Goal: Register for event/course

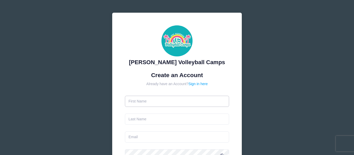
click at [150, 99] on input "text" at bounding box center [177, 101] width 105 height 11
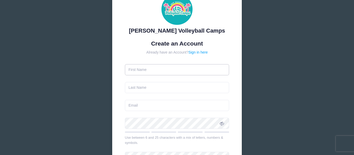
scroll to position [32, 0]
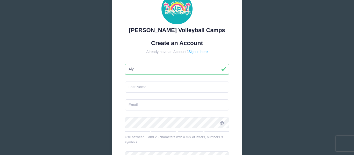
type input "Aly"
click at [145, 89] on input "text" at bounding box center [177, 87] width 105 height 11
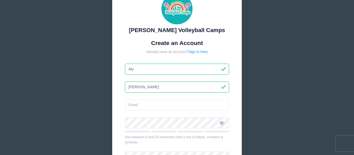
type input "[PERSON_NAME]"
click at [153, 99] on form "Create an Account Already have an Account? Sign in here [PERSON_NAME][GEOGRAPHI…" at bounding box center [177, 122] width 105 height 164
click at [154, 102] on input "email" at bounding box center [177, 105] width 105 height 11
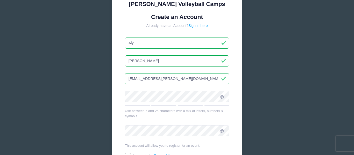
scroll to position [59, 0]
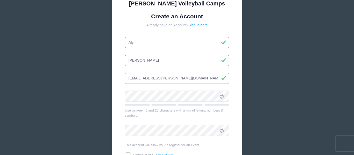
type input "[EMAIL_ADDRESS][PERSON_NAME][DOMAIN_NAME]"
click at [225, 97] on span at bounding box center [222, 96] width 9 height 9
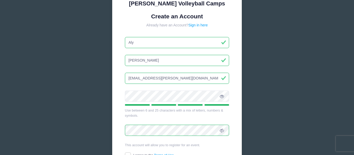
click at [223, 129] on icon at bounding box center [222, 131] width 4 height 4
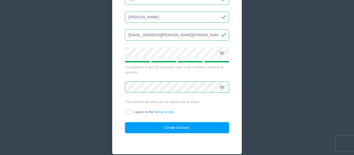
scroll to position [108, 0]
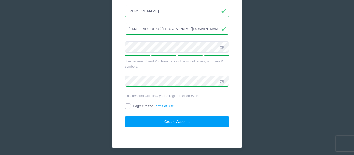
click at [129, 107] on input "I agree to the Terms of Use" at bounding box center [128, 107] width 6 height 6
checkbox input "true"
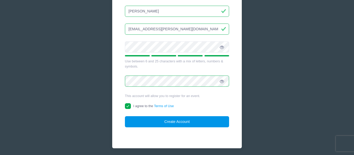
click at [175, 120] on button "Create Account" at bounding box center [177, 121] width 105 height 11
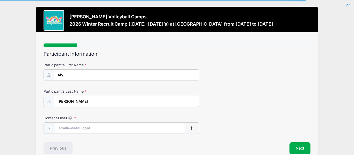
scroll to position [26, 0]
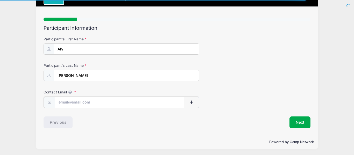
click at [92, 105] on input "Contact Email" at bounding box center [119, 102] width 129 height 11
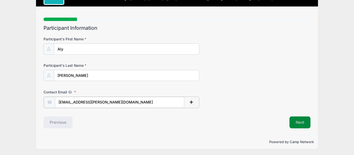
type input "[EMAIL_ADDRESS][PERSON_NAME][DOMAIN_NAME]"
click at [291, 125] on button "Next" at bounding box center [300, 122] width 21 height 12
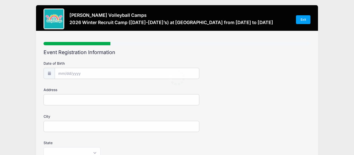
scroll to position [0, 0]
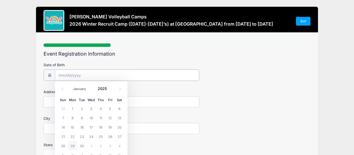
click at [161, 72] on input "Date of Birth" at bounding box center [127, 75] width 144 height 11
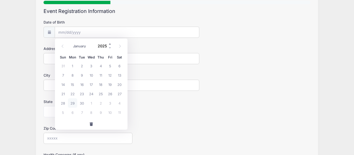
click at [110, 44] on span at bounding box center [110, 44] width 4 height 4
click at [111, 47] on span at bounding box center [110, 48] width 4 height 4
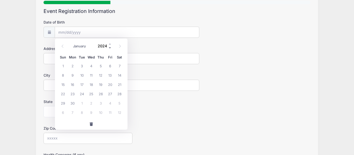
click at [111, 47] on span at bounding box center [110, 48] width 4 height 4
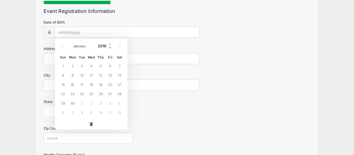
click at [111, 47] on span at bounding box center [110, 48] width 4 height 4
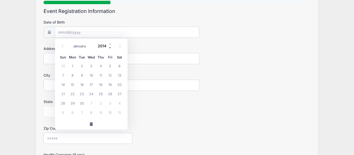
click at [111, 47] on span at bounding box center [110, 48] width 4 height 4
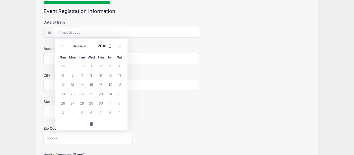
type input "2009"
click at [62, 44] on span at bounding box center [62, 46] width 9 height 9
select select "7"
click at [112, 76] on span "7" at bounding box center [110, 75] width 9 height 9
type input "08/07/2009"
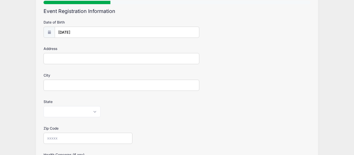
click at [153, 62] on input "Address" at bounding box center [122, 58] width 156 height 11
type input "1216 26Rd"
click at [58, 87] on input "City" at bounding box center [122, 85] width 156 height 11
type input "Minden"
click at [68, 114] on select "Alabama Alaska American Samoa Arizona Arkansas Armed Forces Africa Armed Forces…" at bounding box center [72, 111] width 57 height 11
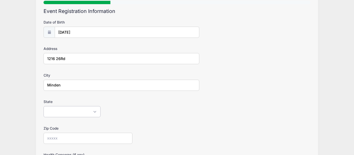
select select "NE"
click at [44, 106] on select "Alabama Alaska American Samoa Arizona Arkansas Armed Forces Africa Armed Forces…" at bounding box center [72, 111] width 57 height 11
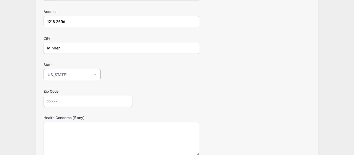
scroll to position [80, 0]
click at [66, 101] on input "Zip Code" at bounding box center [88, 100] width 89 height 11
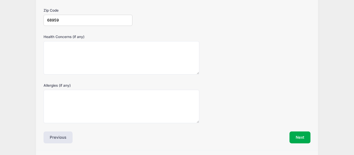
scroll to position [162, 0]
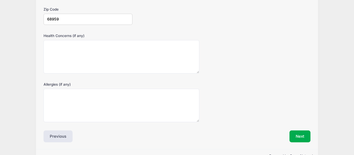
type input "68959"
click at [88, 52] on textarea "Health Concerns (if any)" at bounding box center [122, 56] width 156 height 33
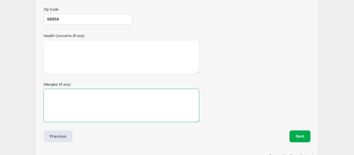
click at [81, 100] on textarea "Allergies (if any)" at bounding box center [122, 105] width 156 height 33
type textarea "peanuts tree nuts"
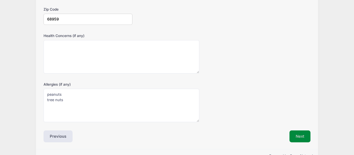
click at [306, 134] on button "Next" at bounding box center [300, 137] width 21 height 12
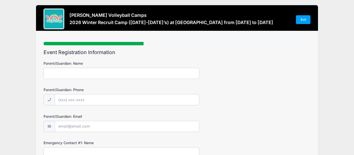
scroll to position [0, 0]
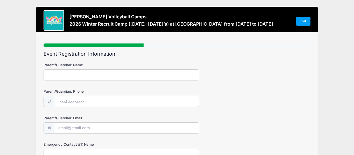
click at [89, 72] on input "Parent/Guardian: Name" at bounding box center [122, 75] width 156 height 11
click at [97, 104] on input "Parent/Guardian: Phone" at bounding box center [127, 101] width 144 height 11
click at [91, 72] on input "Tracey" at bounding box center [122, 75] width 156 height 11
type input "Tracey Cederburg"
click at [96, 102] on input "Parent/Guardian: Phone" at bounding box center [127, 101] width 144 height 11
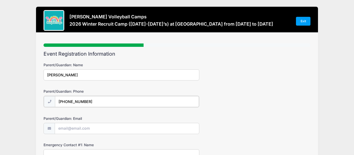
type input "(308) 830-9156"
click at [89, 130] on input "Parent/Guardian: Email" at bounding box center [127, 128] width 144 height 11
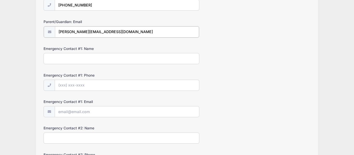
scroll to position [98, 0]
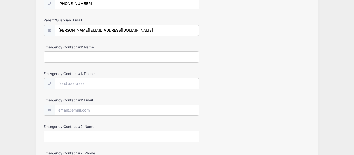
type input "cederburg@outlook.com"
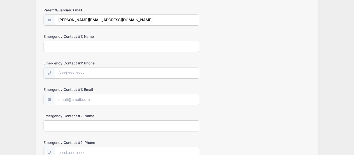
scroll to position [108, 0]
type input "Tracey Cederburg"
click at [144, 74] on input "Emergency Contact #1: Phone" at bounding box center [127, 73] width 144 height 11
type input "(308) 830-9156"
click at [121, 99] on input "Emergency Contact #1: Email" at bounding box center [127, 99] width 144 height 11
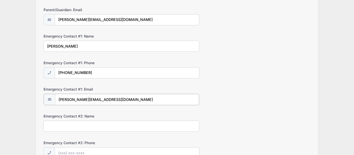
type input "cederburg@outlook.com"
click at [82, 128] on input "Emergency Contact #2: Name" at bounding box center [122, 125] width 156 height 11
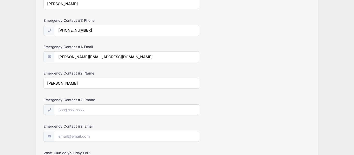
scroll to position [152, 0]
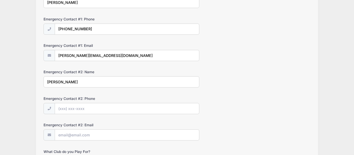
type input "Matt Cederburg"
click at [75, 108] on input "Emergency Contact #2: Phone" at bounding box center [127, 109] width 144 height 11
type input "(308) 830-5590"
click at [70, 135] on input "Emergency Contact #2: Email" at bounding box center [127, 135] width 144 height 11
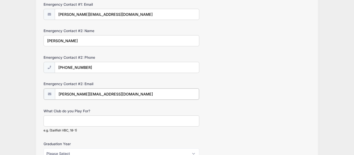
scroll to position [199, 0]
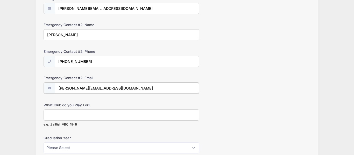
type input "cederburg@outlook.com"
click at [88, 115] on input "What Club do you Play For?" at bounding box center [122, 114] width 156 height 11
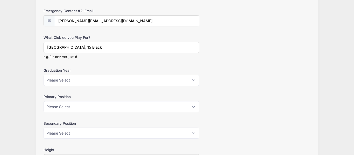
scroll to position [268, 0]
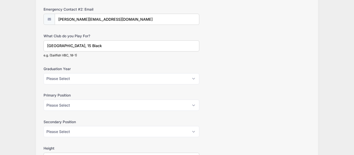
type input "South Central, 15 Black"
click at [66, 81] on select "Please Select 2026 2027 2028 2029 2030" at bounding box center [122, 78] width 156 height 11
select select "2028"
click at [44, 73] on select "Please Select 2026 2027 2028 2029 2030" at bounding box center [122, 78] width 156 height 11
click at [99, 103] on select "Please Select Outside Hitter Rightside Hitter Libero Middle Setter" at bounding box center [122, 105] width 156 height 11
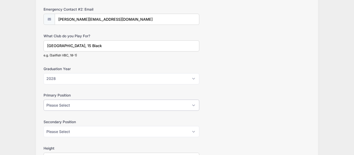
select select "Middle"
click at [44, 100] on select "Please Select Outside Hitter Rightside Hitter Libero Middle Setter" at bounding box center [122, 105] width 156 height 11
click at [83, 130] on select "Please Select Outside Hitter Rightside Hitter Libero Middle Setter" at bounding box center [122, 131] width 156 height 11
select select "Rightside Hitter"
click at [44, 126] on select "Please Select Outside Hitter Rightside Hitter Libero Middle Setter" at bounding box center [122, 131] width 156 height 11
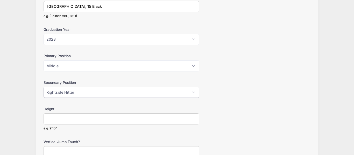
scroll to position [308, 0]
click at [76, 118] on input "Height" at bounding box center [122, 118] width 156 height 11
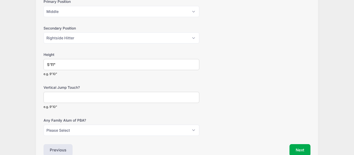
scroll to position [383, 0]
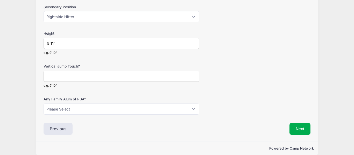
type input "5'11""
click at [67, 112] on select "Please Select Yes No" at bounding box center [122, 109] width 156 height 11
select select "No"
click at [44, 104] on select "Please Select Yes No" at bounding box center [122, 109] width 156 height 11
click at [90, 78] on input "Vertical Jump Touch?" at bounding box center [122, 76] width 156 height 11
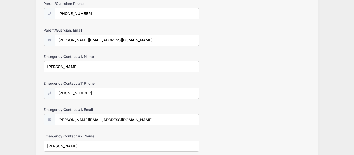
scroll to position [390, 0]
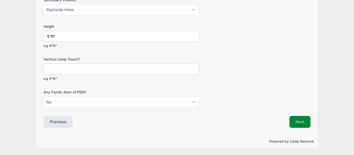
click at [302, 127] on button "Next" at bounding box center [300, 122] width 21 height 12
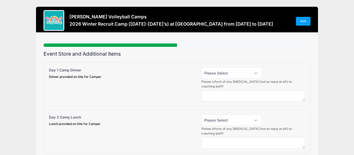
scroll to position [0, 0]
click at [246, 74] on select "Please Select Yes (+$15.00) No" at bounding box center [232, 73] width 60 height 11
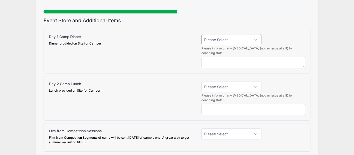
scroll to position [34, 0]
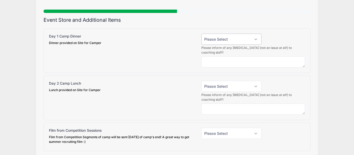
click at [231, 35] on select "Please Select Yes (+$15.00) No" at bounding box center [232, 39] width 60 height 11
click at [230, 88] on select "Please Select Yes (+$15.00) No" at bounding box center [232, 86] width 60 height 11
click at [177, 55] on div "Please inform of any food allergies (not an issue at all!) to coaching staff!" at bounding box center [176, 57] width 261 height 22
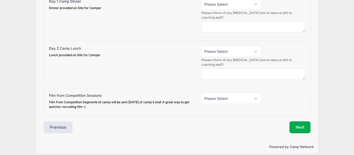
scroll to position [74, 0]
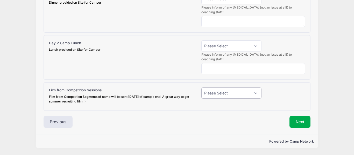
click at [235, 94] on select "Please Select Yes (+$20.00) No" at bounding box center [232, 93] width 60 height 11
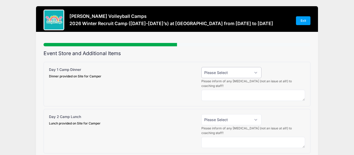
click at [216, 74] on select "Please Select Yes (+$15.00) No" at bounding box center [232, 72] width 60 height 11
select select "1"
click at [202, 67] on select "Please Select Yes (+$15.00) No" at bounding box center [232, 72] width 60 height 11
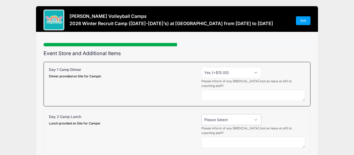
click at [217, 120] on select "Please Select Yes (+$15.00) No" at bounding box center [232, 119] width 60 height 11
select select "1"
click at [202, 114] on select "Please Select Yes (+$15.00) No" at bounding box center [232, 119] width 60 height 11
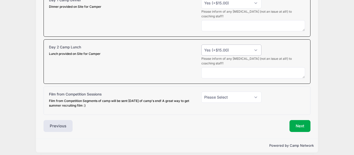
scroll to position [74, 0]
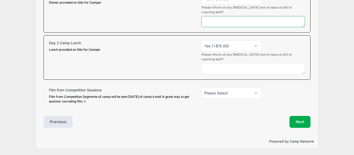
click at [218, 22] on textarea at bounding box center [254, 21] width 104 height 11
type textarea "peanuts, tree nuts"
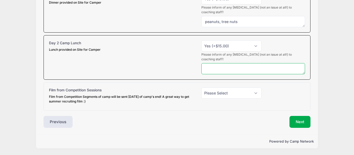
click at [226, 70] on textarea at bounding box center [254, 68] width 104 height 11
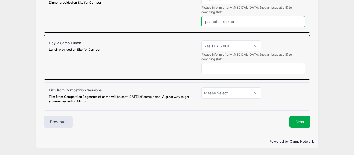
click at [232, 22] on textarea "peanuts, tree nuts" at bounding box center [254, 21] width 104 height 11
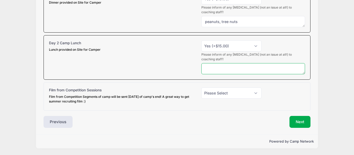
click at [228, 69] on textarea at bounding box center [254, 68] width 104 height 11
paste textarea "peanuts, tree nuts"
type textarea "peanuts, tree nuts"
click at [137, 61] on div "Please inform of any food allergies (not an issue at all!) to coaching staff! p…" at bounding box center [176, 63] width 261 height 22
click at [221, 94] on select "Please Select Yes (+$20.00) No" at bounding box center [232, 93] width 60 height 11
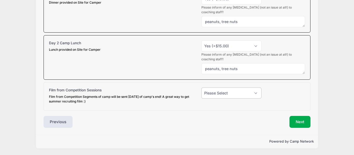
select select "0"
click at [202, 88] on select "Please Select Yes (+$20.00) No" at bounding box center [232, 93] width 60 height 11
click at [304, 122] on button "Next" at bounding box center [300, 122] width 21 height 12
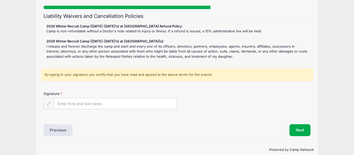
scroll to position [38, 0]
click at [70, 102] on input "Signature" at bounding box center [115, 103] width 123 height 11
click at [46, 104] on div at bounding box center [49, 103] width 11 height 11
click at [50, 102] on icon at bounding box center [48, 103] width 3 height 3
click at [50, 103] on icon at bounding box center [48, 103] width 3 height 3
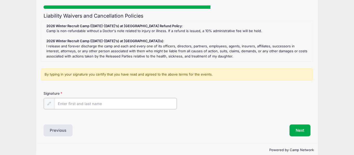
click at [61, 103] on input "Signature" at bounding box center [115, 103] width 123 height 11
click at [50, 103] on icon at bounding box center [48, 103] width 3 height 3
click at [61, 103] on input "Aly Cederburg" at bounding box center [115, 103] width 123 height 11
type input "Tracey Cederburg"
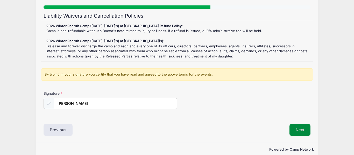
click at [301, 132] on button "Next" at bounding box center [300, 130] width 21 height 12
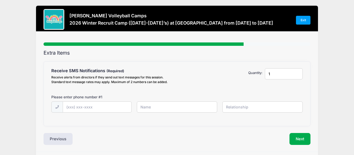
scroll to position [0, 0]
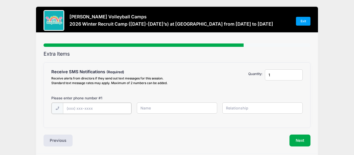
click at [85, 108] on input "text" at bounding box center [97, 108] width 69 height 11
type input "(308) 830-9156"
click at [161, 110] on input "text" at bounding box center [177, 108] width 80 height 11
type input "Tracey Cederburg"
click at [264, 109] on input "text" at bounding box center [263, 108] width 80 height 11
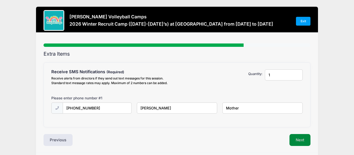
type input "Mother"
click at [294, 139] on button "Next" at bounding box center [300, 140] width 21 height 12
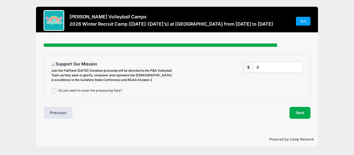
click at [98, 92] on label "Do you want to cover the processing fees?" at bounding box center [90, 90] width 64 height 5
click at [57, 92] on input "Do you want to cover the processing fees?" at bounding box center [53, 90] width 5 height 5
click at [98, 92] on label "Do you want to cover the processing fees?" at bounding box center [90, 90] width 64 height 5
click at [57, 92] on input "Do you want to cover the processing fees?" at bounding box center [53, 90] width 5 height 5
click at [100, 91] on label "Do you want to cover the processing fees?" at bounding box center [90, 90] width 64 height 5
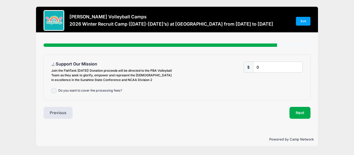
click at [57, 91] on input "Do you want to cover the processing fees?" at bounding box center [53, 90] width 5 height 5
click at [100, 92] on label "Do you want to cover the processing fees?" at bounding box center [90, 90] width 64 height 5
click at [57, 92] on input "Do you want to cover the processing fees?" at bounding box center [53, 90] width 5 height 5
checkbox input "false"
click at [297, 113] on button "Next" at bounding box center [300, 113] width 21 height 12
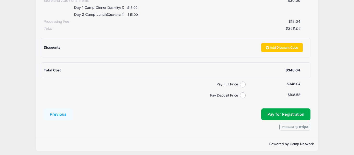
scroll to position [122, 0]
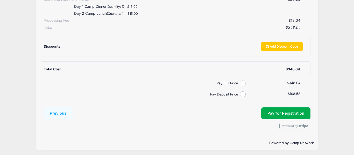
click at [242, 83] on input "Pay Full Price" at bounding box center [243, 84] width 6 height 6
radio input "true"
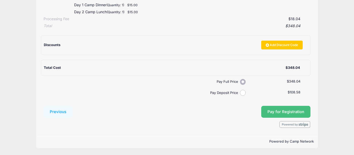
click at [269, 115] on button "Pay for Registration" at bounding box center [285, 112] width 49 height 12
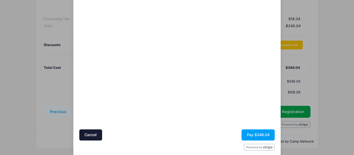
scroll to position [51, 0]
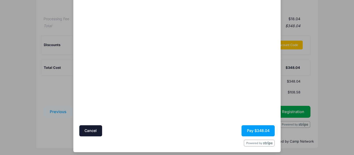
click at [207, 95] on div at bounding box center [227, 53] width 95 height 137
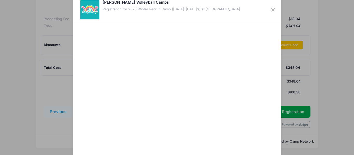
scroll to position [12, 0]
click at [237, 118] on div at bounding box center [227, 93] width 95 height 137
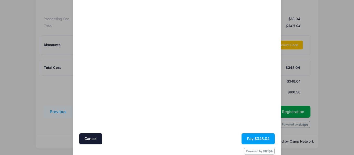
scroll to position [54, 0]
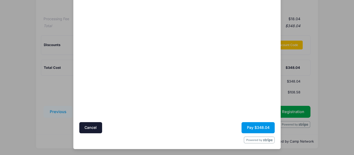
click at [248, 126] on button "Pay $348.04" at bounding box center [258, 127] width 33 height 11
